Goal: Transaction & Acquisition: Book appointment/travel/reservation

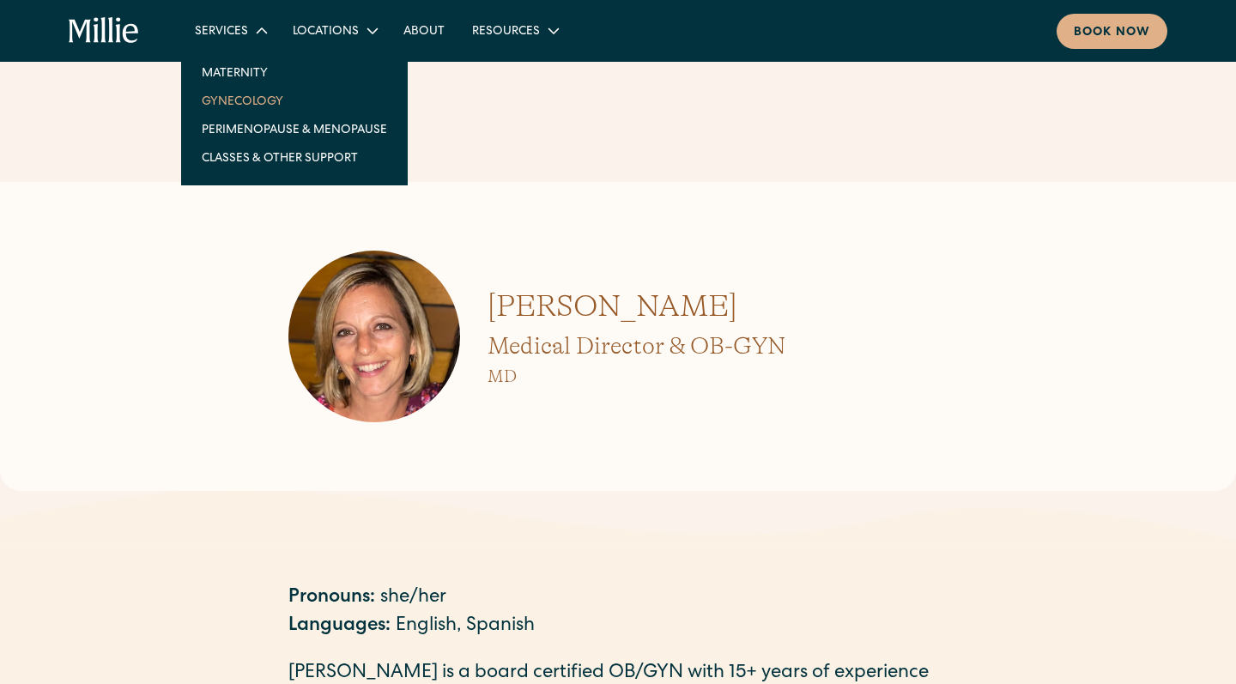
click at [265, 95] on link "Gynecology" at bounding box center [294, 101] width 213 height 28
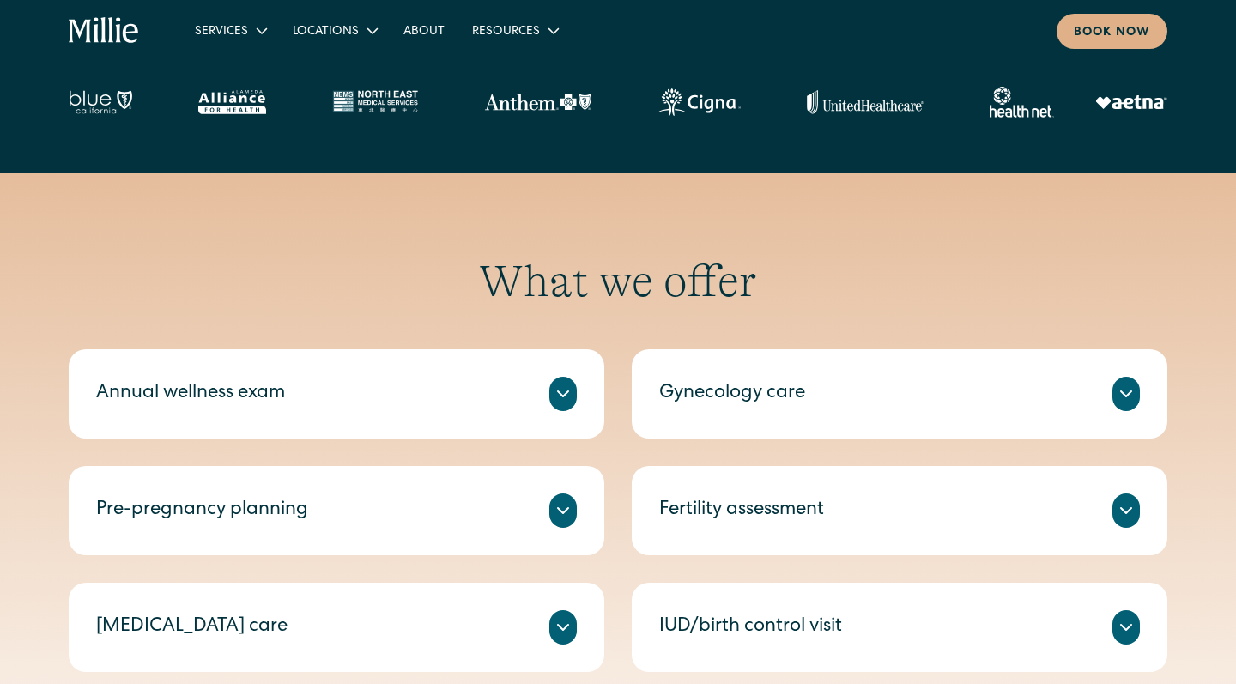
scroll to position [895, 0]
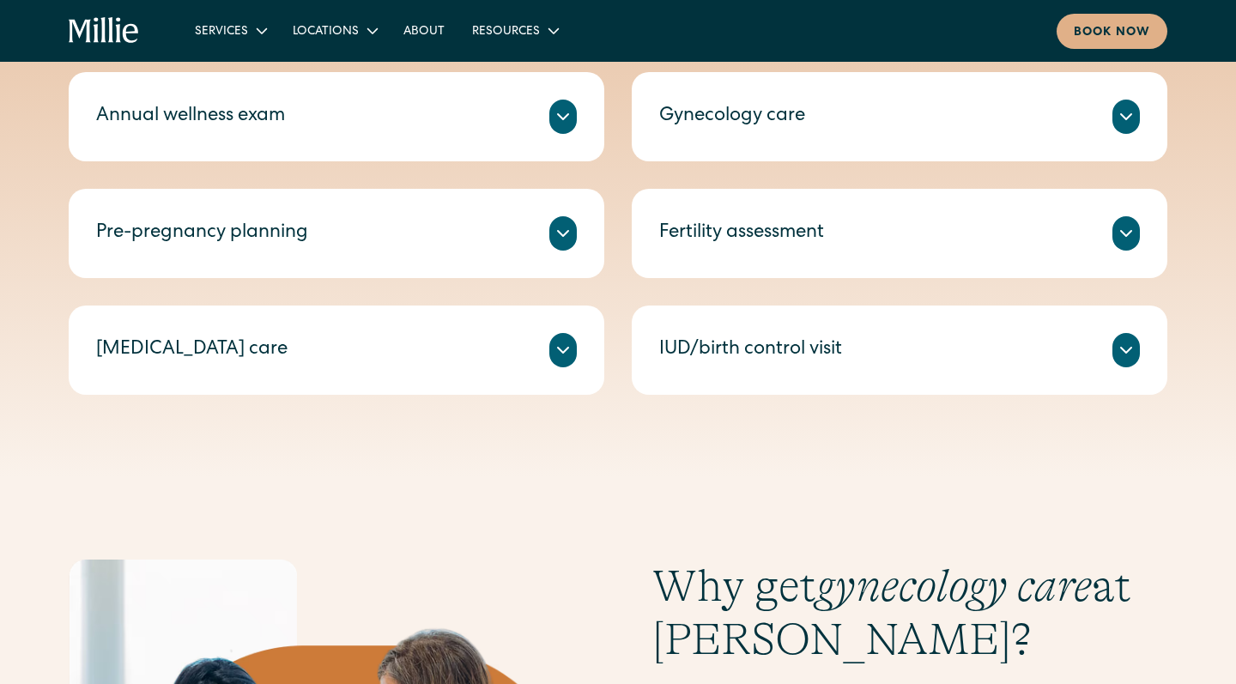
click at [1120, 114] on icon at bounding box center [1126, 116] width 21 height 21
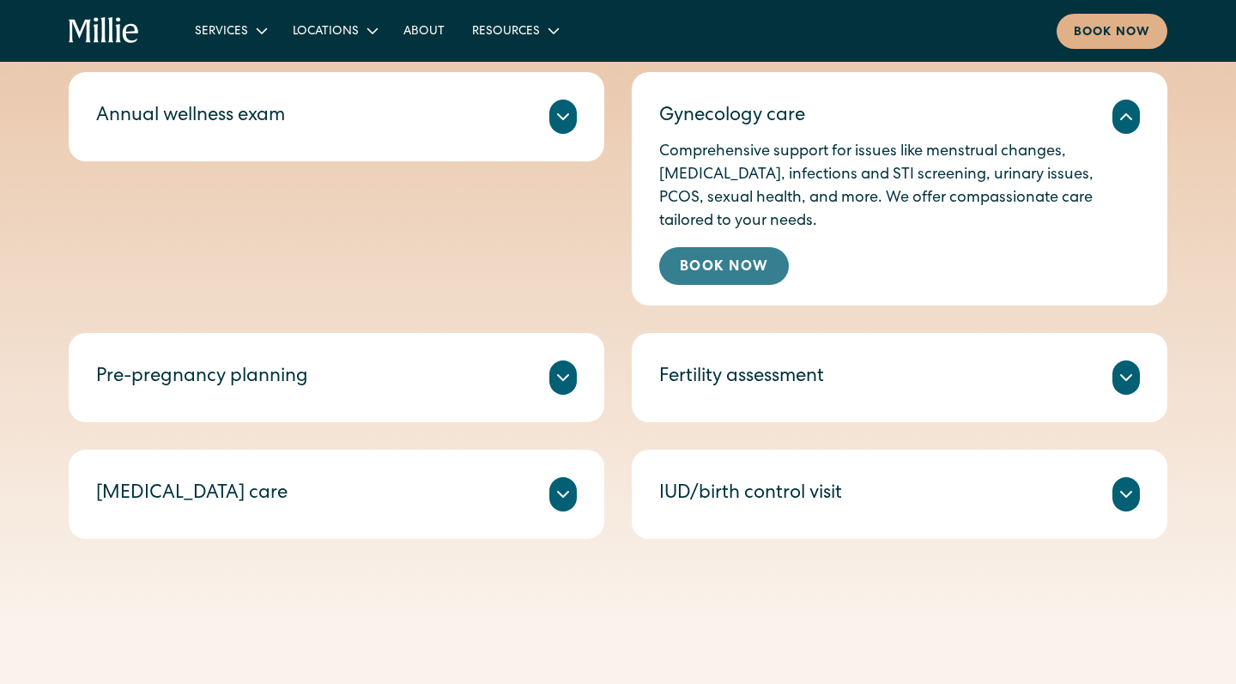
click at [782, 260] on link "Book Now" at bounding box center [724, 266] width 130 height 38
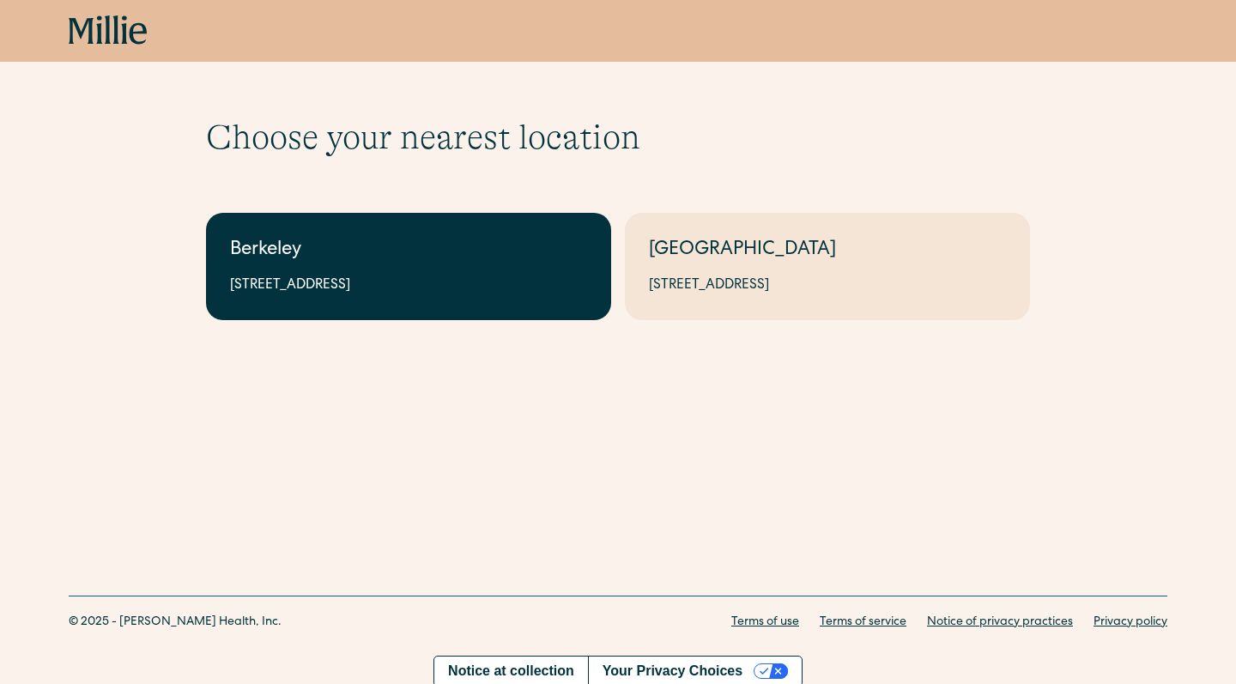
click at [540, 248] on div "Berkeley" at bounding box center [408, 251] width 357 height 28
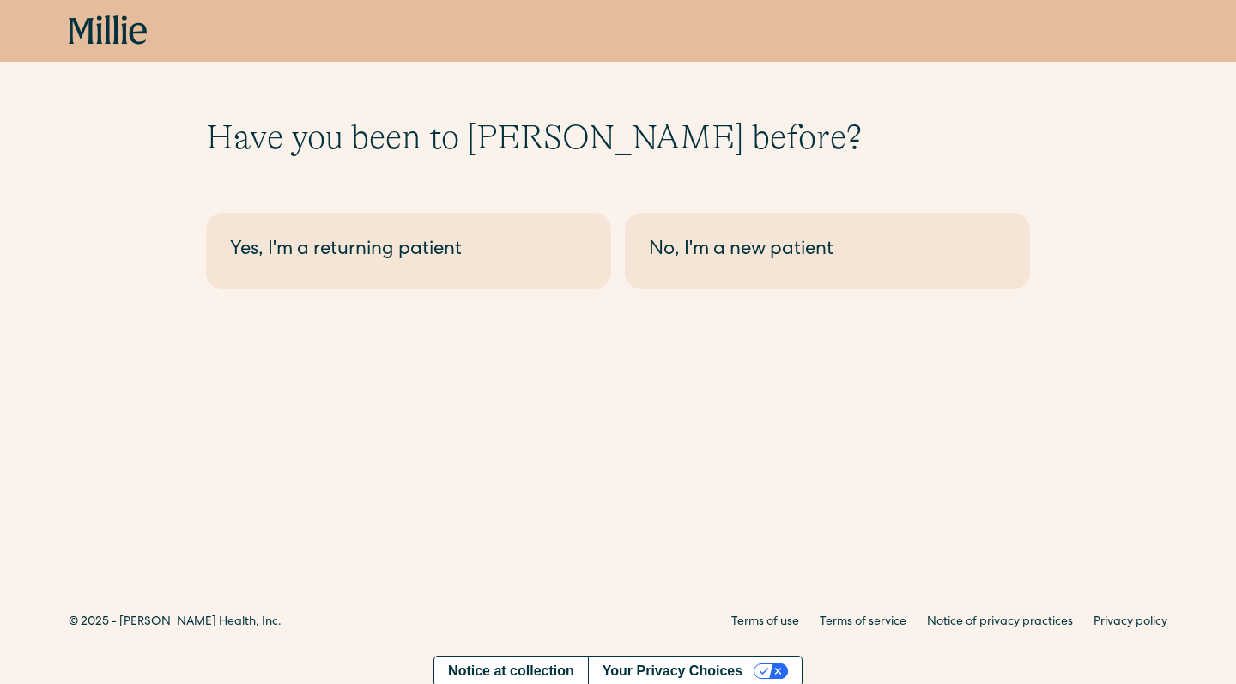
click at [621, 256] on div "Yes, I'm a returning patient No, I'm a new patient" at bounding box center [618, 251] width 824 height 76
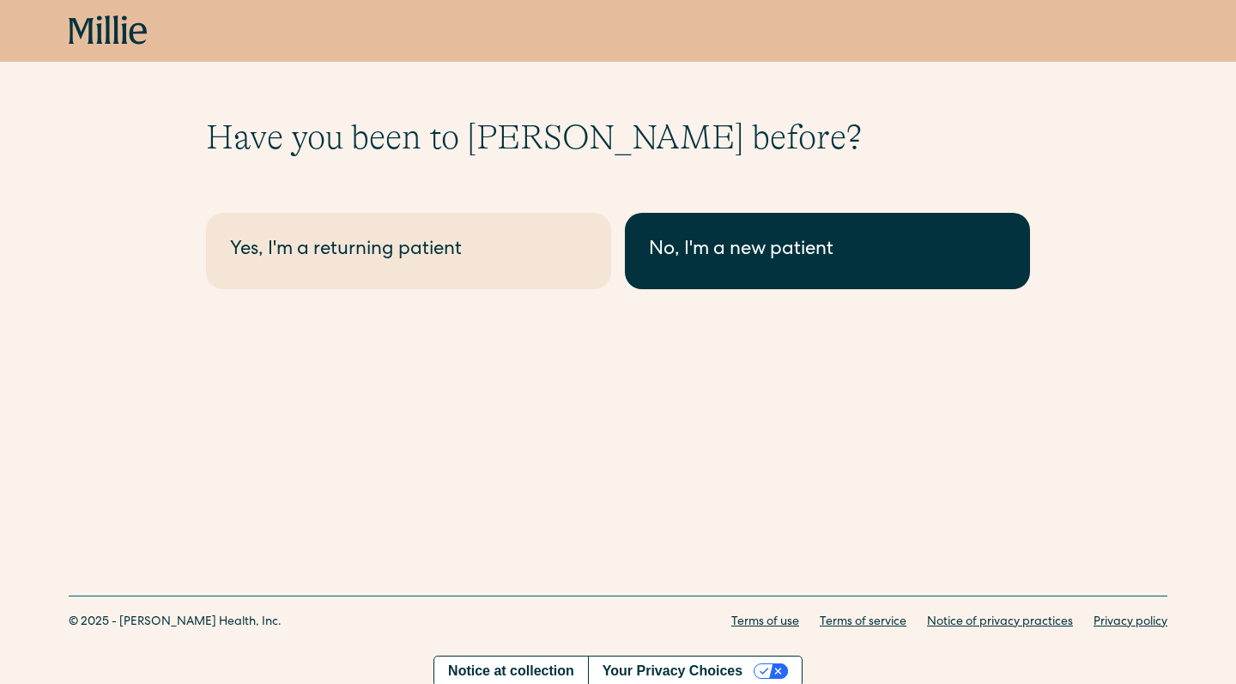
click at [646, 256] on link "No, I'm a new patient" at bounding box center [827, 251] width 405 height 76
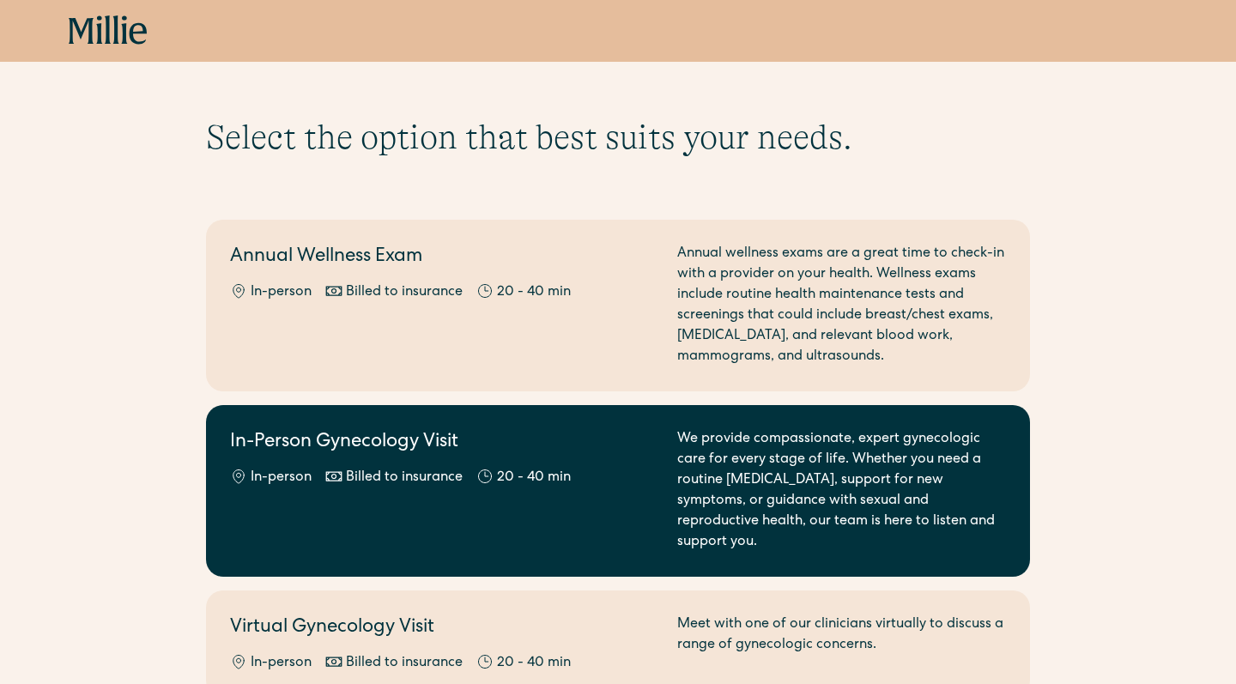
click at [626, 457] on div "In-Person Gynecology Visit In-person Billed to insurance 20 - 40 min" at bounding box center [443, 491] width 427 height 124
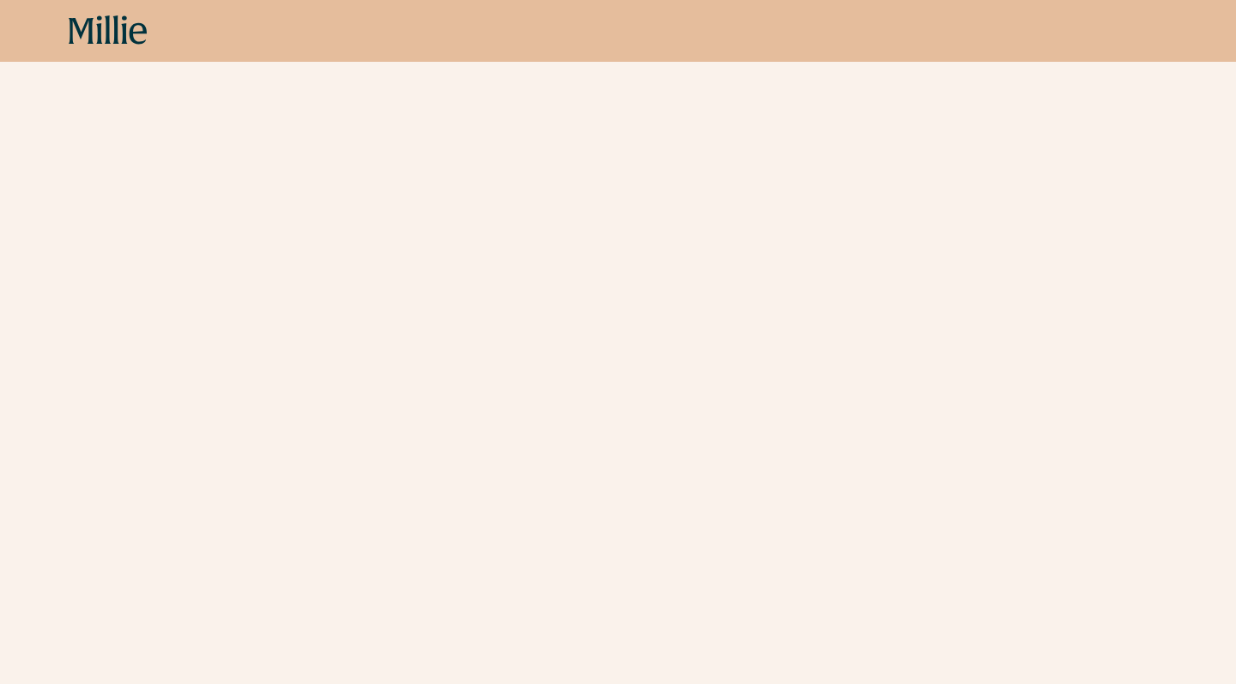
scroll to position [1093, 0]
